Goal: Task Accomplishment & Management: Use online tool/utility

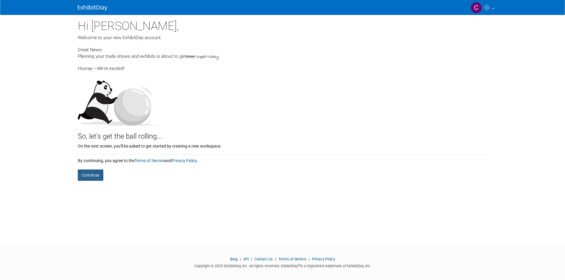
click at [97, 176] on button "Continue" at bounding box center [91, 175] width 26 height 11
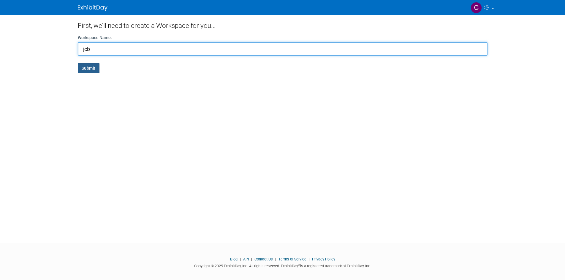
type input "jcb"
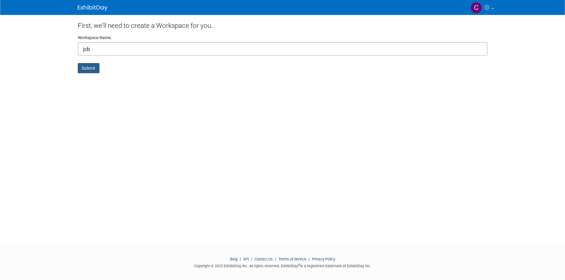
click at [93, 69] on button "Submit" at bounding box center [89, 68] width 22 height 10
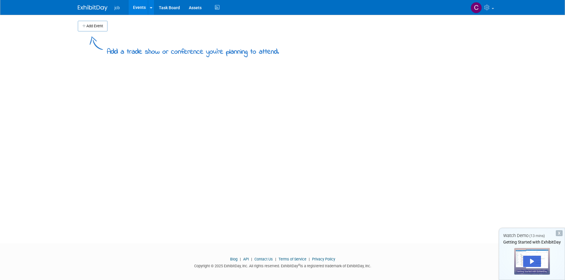
click at [92, 27] on button "Add Event" at bounding box center [93, 26] width 30 height 11
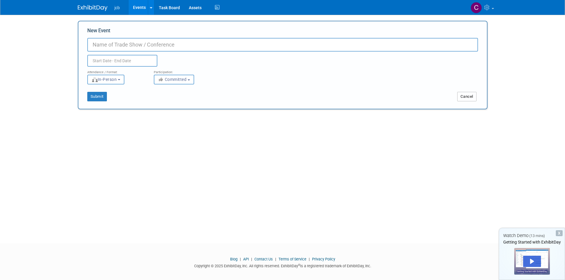
drag, startPoint x: 459, startPoint y: 93, endPoint x: 473, endPoint y: 97, distance: 14.5
click at [461, 93] on button "Cancel" at bounding box center [466, 96] width 19 height 9
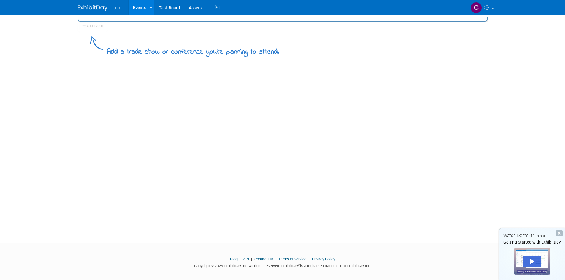
click at [473, 97] on div "Add Event Add a trade show or conference you're planning to attend. New Event D…" at bounding box center [282, 124] width 418 height 218
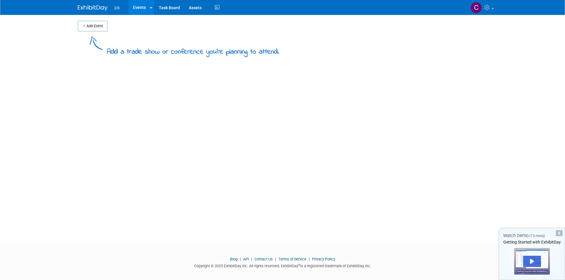
click at [560, 234] on div "X" at bounding box center [558, 234] width 7 height 6
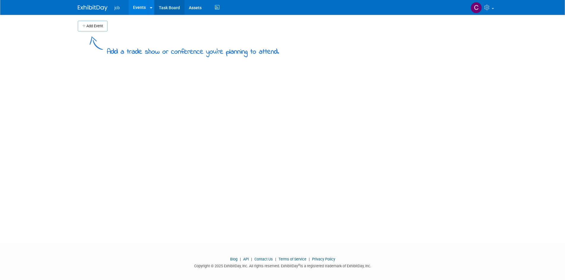
click at [175, 6] on link "Task Board" at bounding box center [169, 7] width 30 height 15
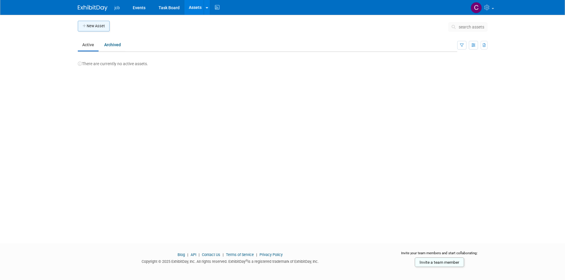
click at [90, 23] on button "New Asset" at bounding box center [94, 26] width 32 height 11
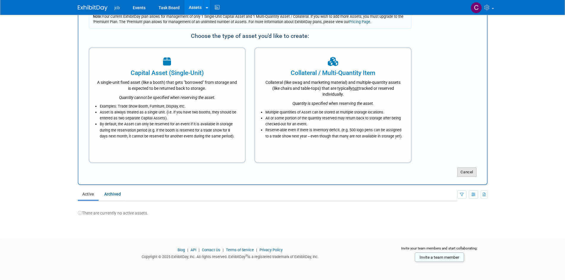
click at [464, 172] on button "Cancel" at bounding box center [466, 172] width 19 height 9
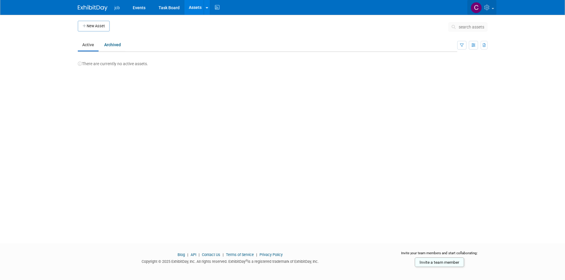
click at [491, 7] on link at bounding box center [481, 7] width 29 height 15
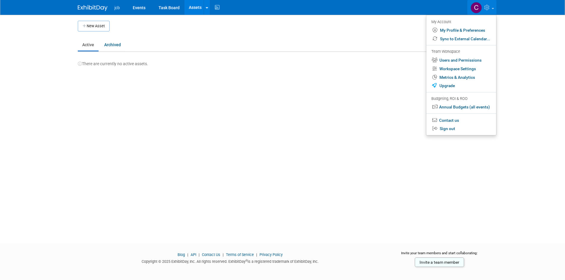
click at [289, 63] on div "There are currently no active assets." at bounding box center [282, 61] width 409 height 12
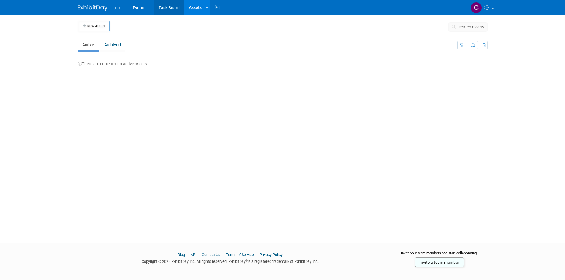
click at [168, 5] on link "Task Board" at bounding box center [169, 7] width 30 height 15
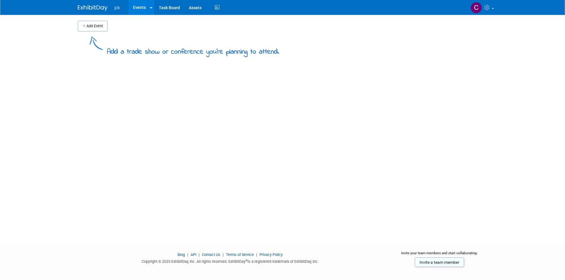
click at [115, 8] on span "jcb" at bounding box center [117, 7] width 5 height 5
click at [95, 27] on button "Add Event" at bounding box center [93, 26] width 30 height 11
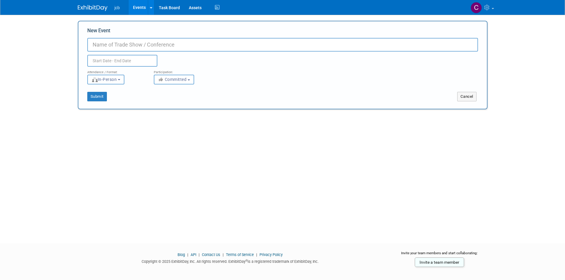
click at [114, 75] on button "In-Person" at bounding box center [105, 80] width 37 height 10
click at [145, 61] on input "text" at bounding box center [122, 61] width 70 height 12
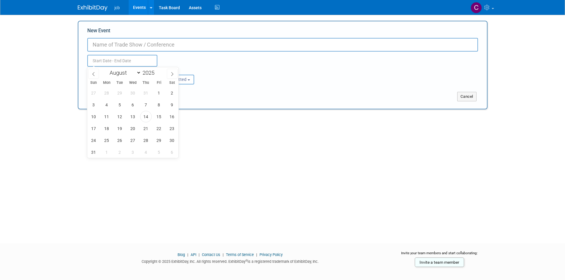
click at [304, 75] on div "Attendance / Format: <img src="[URL][DOMAIN_NAME]" style="width: 19px; margin-t…" at bounding box center [282, 76] width 399 height 18
